Goal: Communication & Community: Answer question/provide support

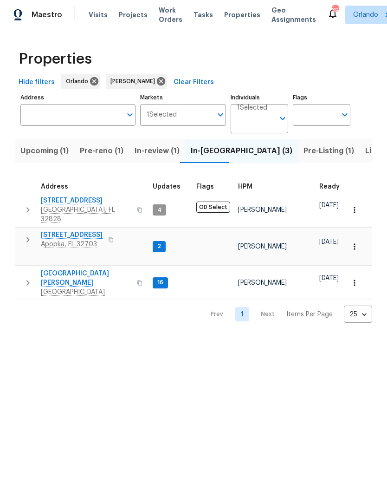
click at [71, 230] on span "[STREET_ADDRESS]" at bounding box center [72, 234] width 62 height 9
click at [46, 156] on span "Upcoming (1)" at bounding box center [44, 150] width 48 height 13
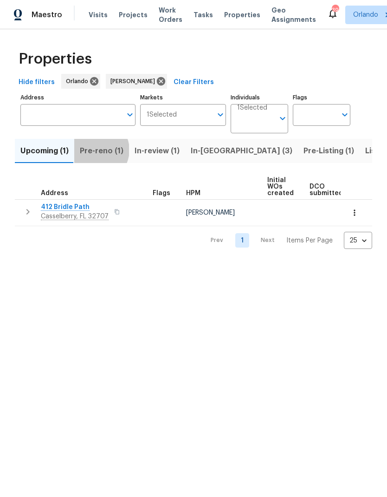
click at [96, 150] on span "Pre-reno (1)" at bounding box center [102, 150] width 44 height 13
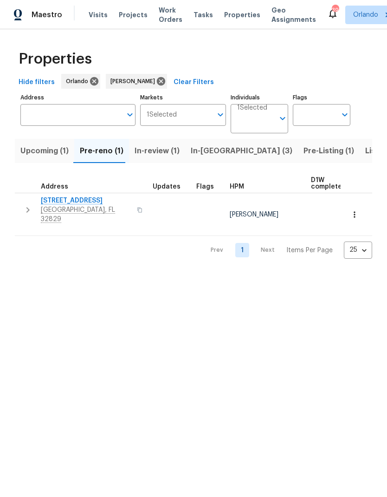
click at [213, 152] on span "In-[GEOGRAPHIC_DATA] (3)" at bounding box center [242, 150] width 102 height 13
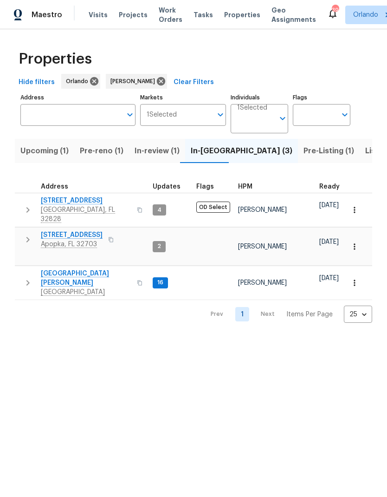
click at [304, 148] on span "Pre-Listing (1)" at bounding box center [329, 150] width 51 height 13
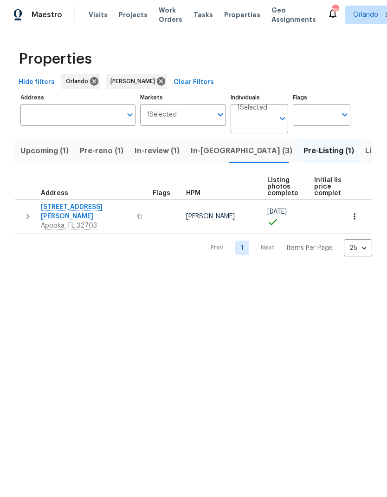
click at [205, 152] on span "In-[GEOGRAPHIC_DATA] (3)" at bounding box center [242, 150] width 102 height 13
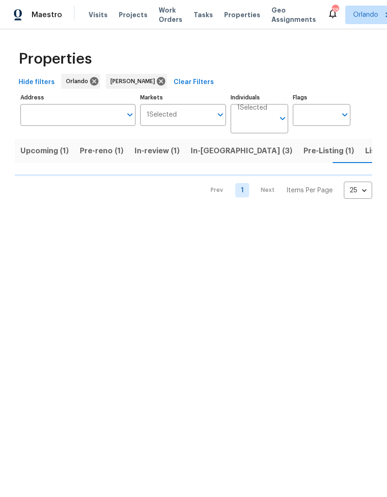
scroll to position [0, 6]
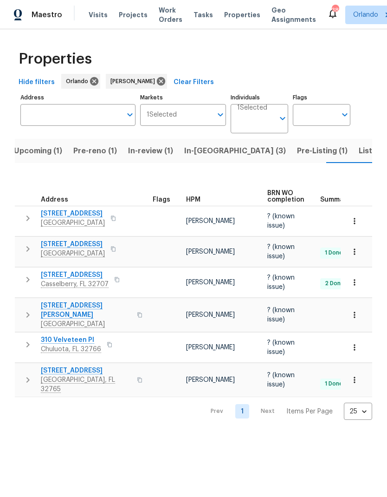
click at [209, 154] on span "In-[GEOGRAPHIC_DATA] (3)" at bounding box center [235, 150] width 102 height 13
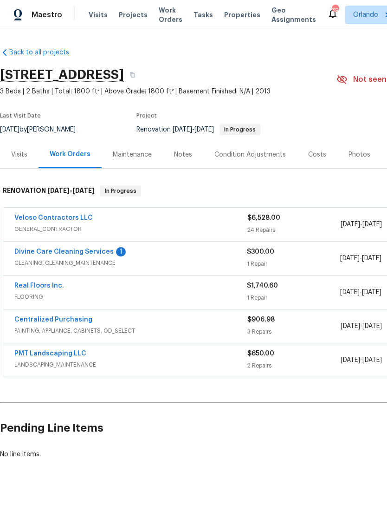
click at [94, 251] on link "Divine Care Cleaning Services" at bounding box center [63, 251] width 99 height 6
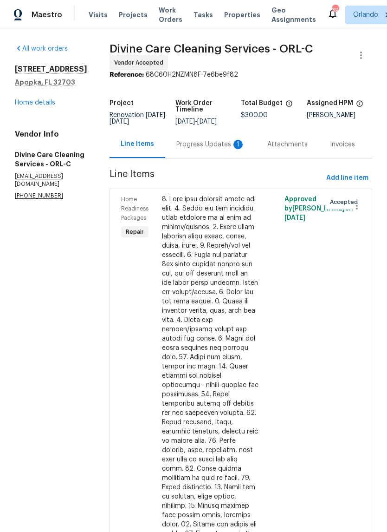
click at [222, 149] on div "Progress Updates 1" at bounding box center [210, 144] width 69 height 9
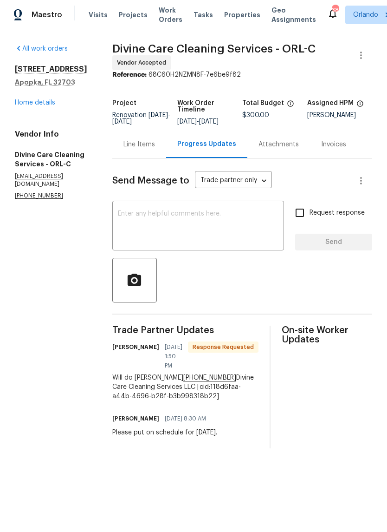
click at [231, 219] on textarea at bounding box center [198, 226] width 161 height 32
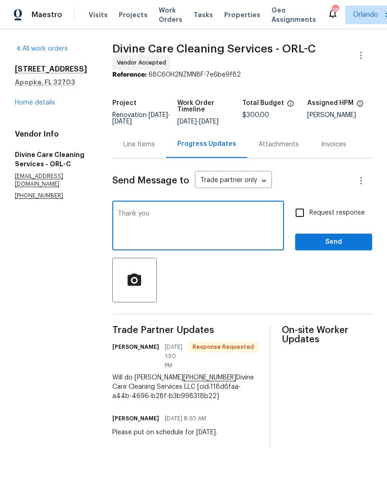
type textarea "Thank you"
click at [347, 246] on span "Send" at bounding box center [334, 242] width 62 height 12
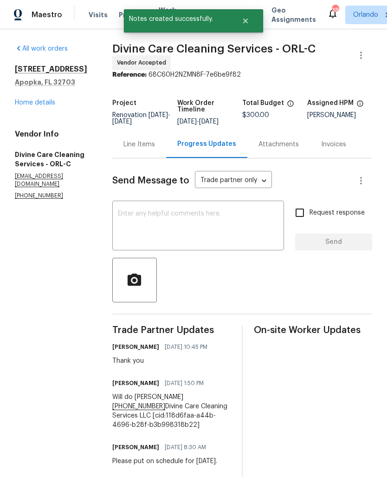
click at [153, 149] on div "Line Items" at bounding box center [139, 144] width 32 height 9
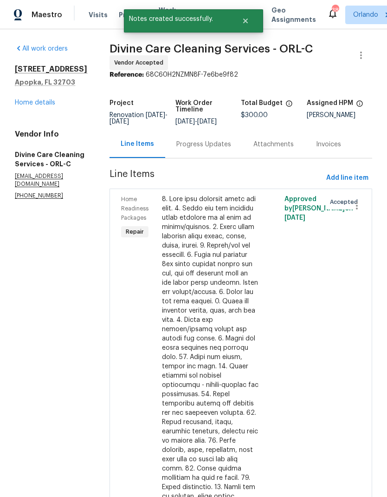
click at [52, 103] on link "Home details" at bounding box center [35, 102] width 40 height 6
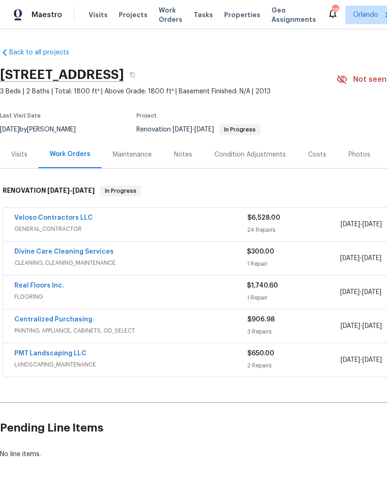
click at [52, 285] on link "Real Floors Inc." at bounding box center [39, 285] width 50 height 6
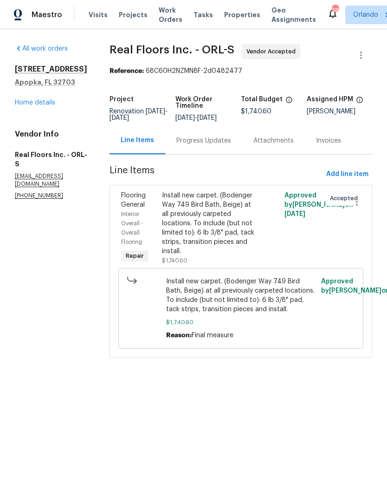
click at [218, 145] on div "Progress Updates" at bounding box center [203, 140] width 55 height 9
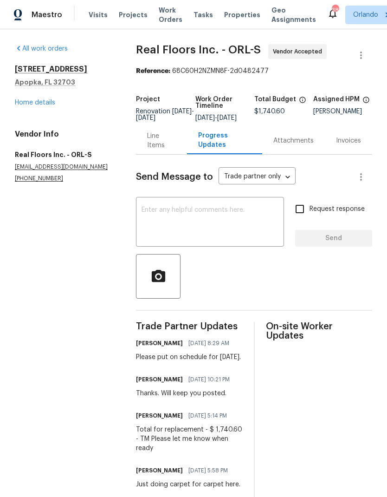
click at [227, 226] on textarea at bounding box center [210, 223] width 137 height 32
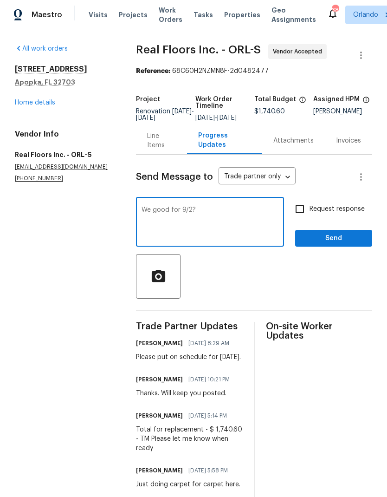
type textarea "We good for 9/2?"
click at [300, 214] on input "Request response" at bounding box center [299, 208] width 19 height 19
checkbox input "true"
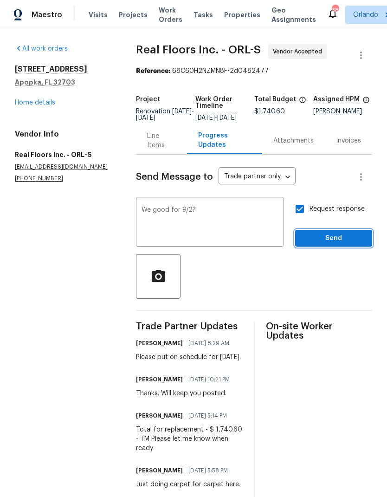
click at [338, 244] on span "Send" at bounding box center [334, 239] width 62 height 12
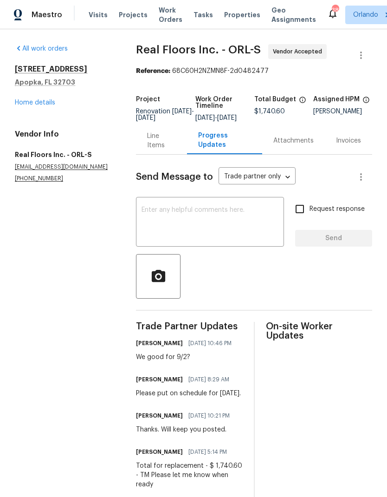
click at [45, 100] on link "Home details" at bounding box center [35, 102] width 40 height 6
